Goal: Transaction & Acquisition: Obtain resource

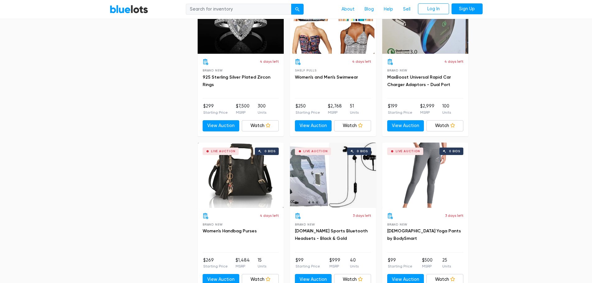
scroll to position [1771, 0]
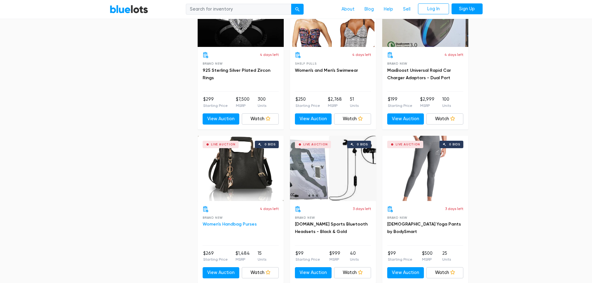
click at [236, 225] on link "Women's Handbag Purses" at bounding box center [230, 224] width 54 height 5
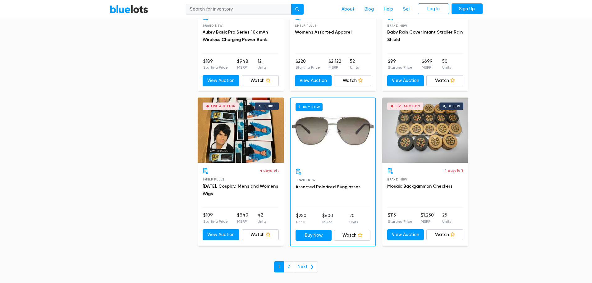
scroll to position [2672, 0]
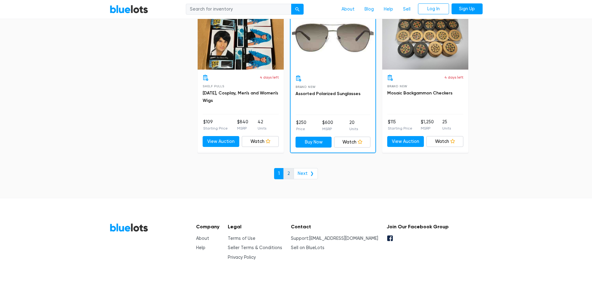
click at [287, 176] on link "2" at bounding box center [288, 173] width 11 height 11
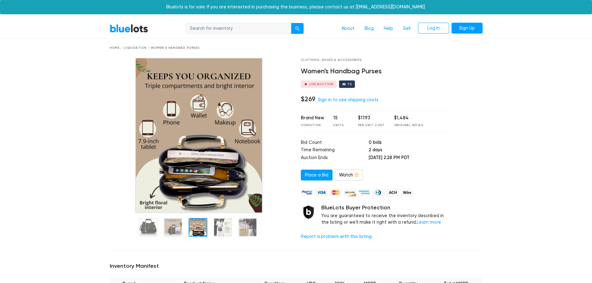
click at [202, 228] on div at bounding box center [198, 227] width 19 height 19
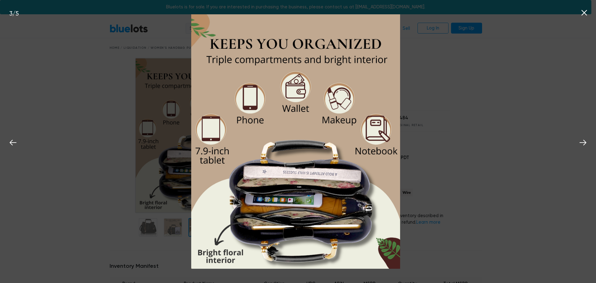
drag, startPoint x: 144, startPoint y: 62, endPoint x: 95, endPoint y: 30, distance: 57.8
click at [144, 59] on div "3 / 5" at bounding box center [298, 141] width 596 height 283
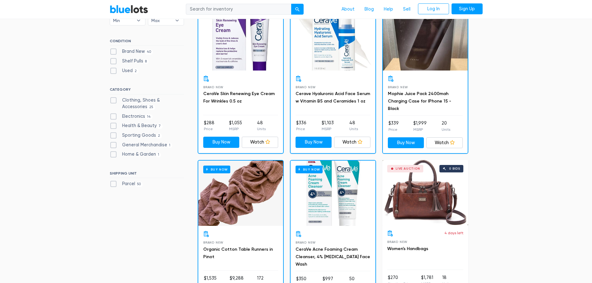
scroll to position [124, 0]
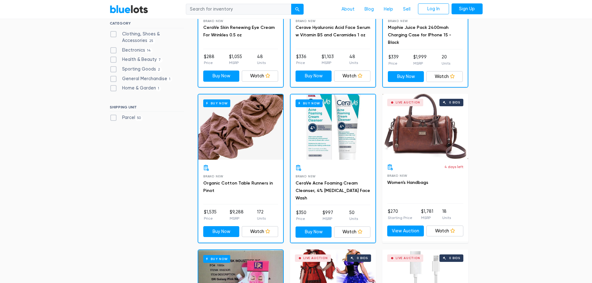
click at [430, 144] on div "Live Auction 0 bids" at bounding box center [425, 126] width 86 height 65
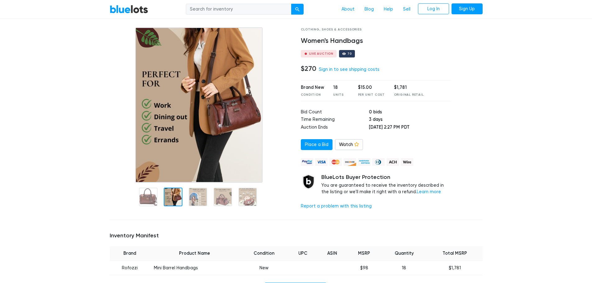
scroll to position [124, 0]
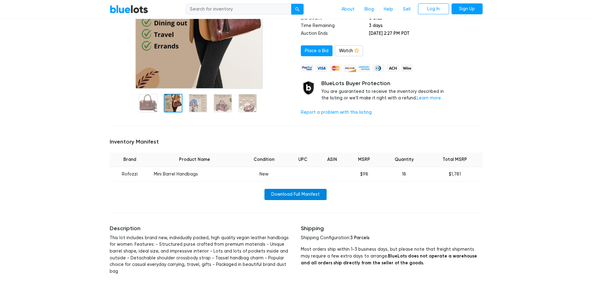
click at [313, 195] on link "Download Full Manifest" at bounding box center [295, 194] width 62 height 11
